Goal: Task Accomplishment & Management: Manage account settings

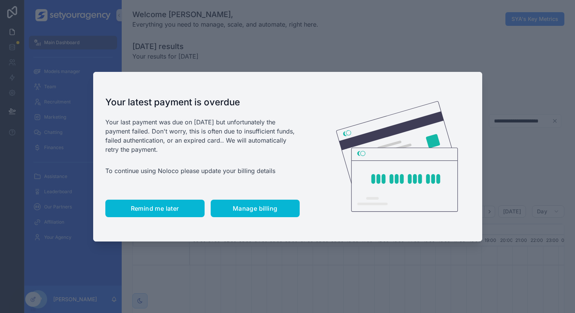
scroll to position [0, 2581]
click at [144, 210] on span "Remind me later" at bounding box center [155, 209] width 48 height 8
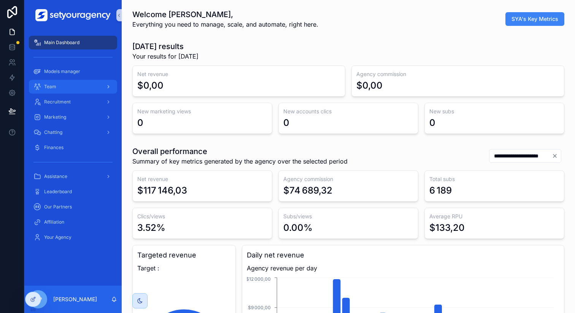
click at [68, 85] on div "Team" at bounding box center [72, 87] width 79 height 12
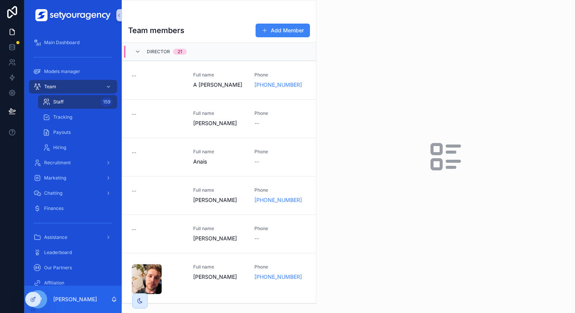
click at [32, 286] on div "LP [PERSON_NAME]" at bounding box center [72, 299] width 97 height 27
click at [32, 286] on div at bounding box center [33, 283] width 12 height 12
click at [33, 283] on icon at bounding box center [33, 283] width 6 height 6
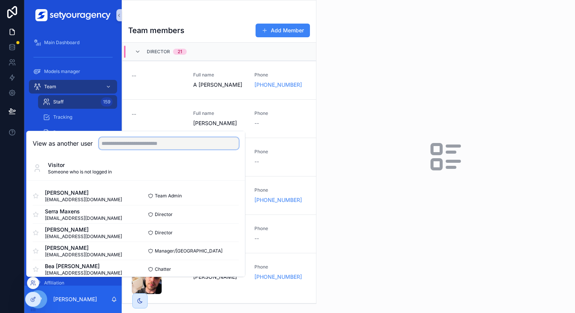
click at [148, 142] on input "text" at bounding box center [169, 143] width 140 height 12
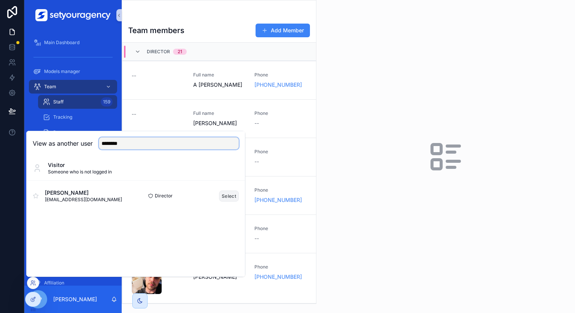
type input "********"
click at [228, 194] on button "Select" at bounding box center [229, 196] width 20 height 11
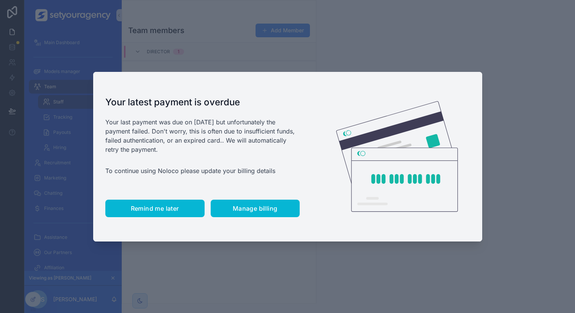
click at [166, 205] on span "Remind me later" at bounding box center [155, 209] width 48 height 8
